Goal: Task Accomplishment & Management: Manage account settings

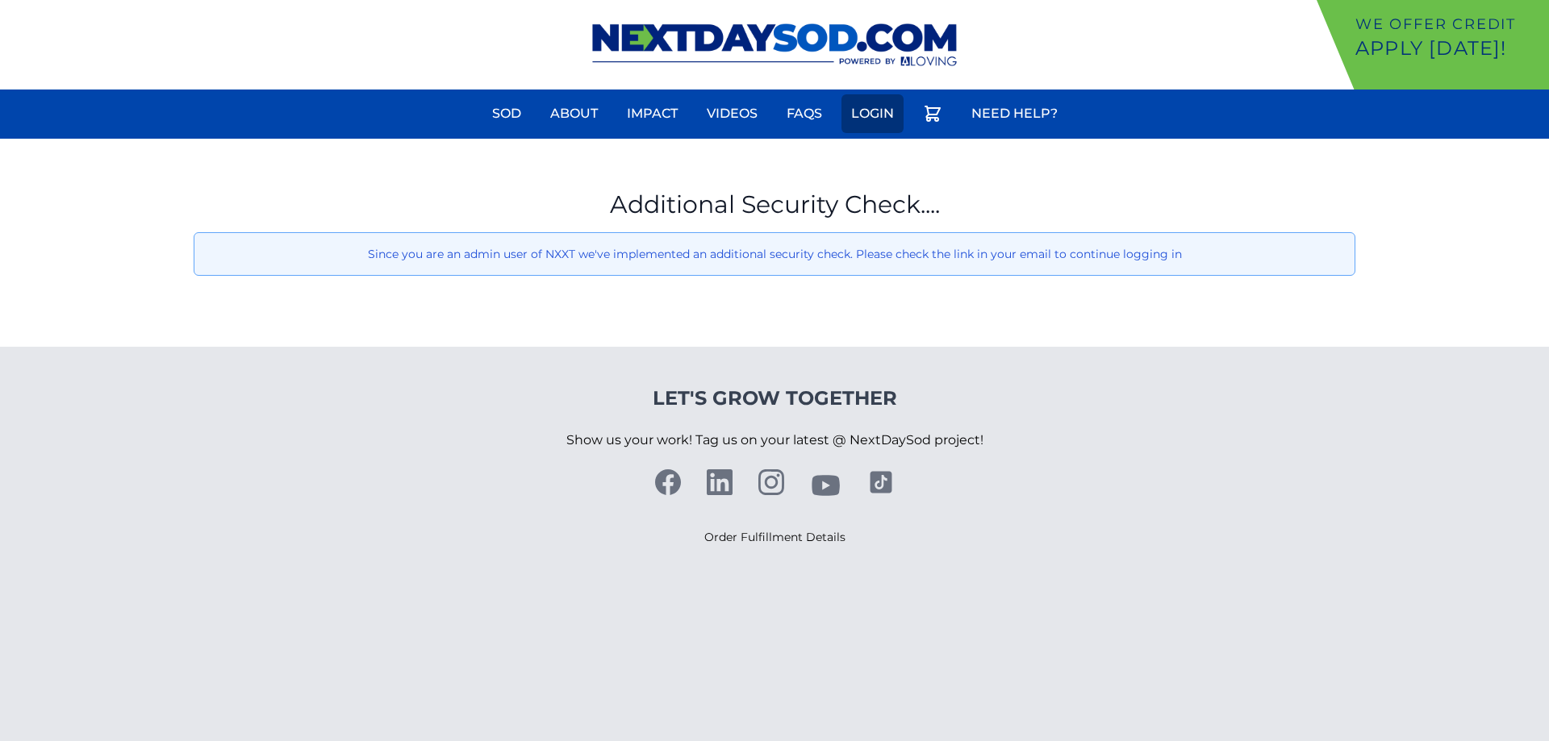
click at [882, 115] on link "Login" at bounding box center [872, 113] width 62 height 39
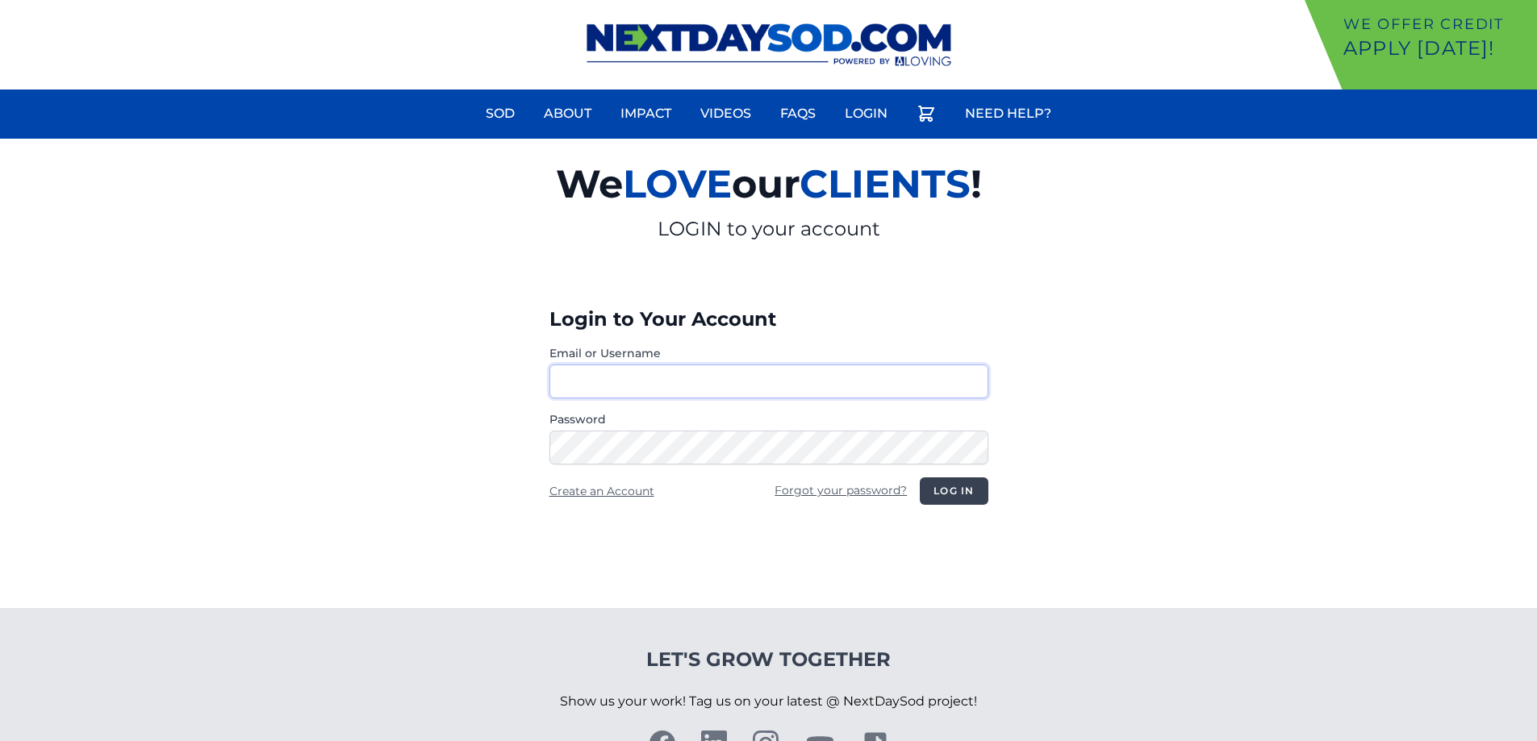
type input "**********"
click at [961, 488] on button "Log in" at bounding box center [954, 490] width 68 height 27
